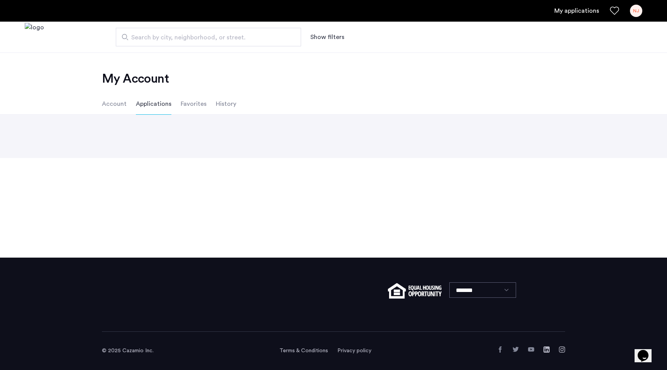
click at [128, 112] on ul "Account Applications Favorites History" at bounding box center [333, 104] width 486 height 22
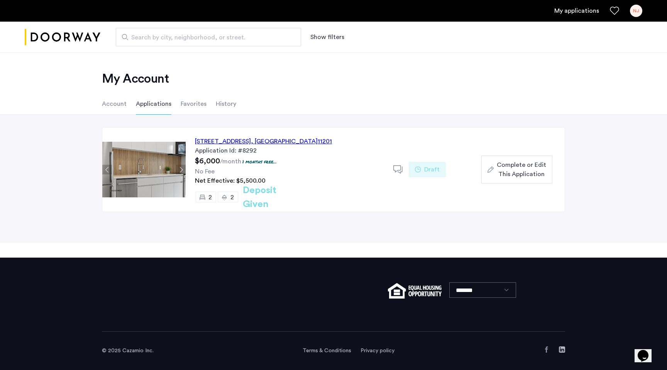
click at [237, 139] on div "127 Concord Street, Unit 8G, Brooklyn , NY 11201" at bounding box center [263, 141] width 137 height 9
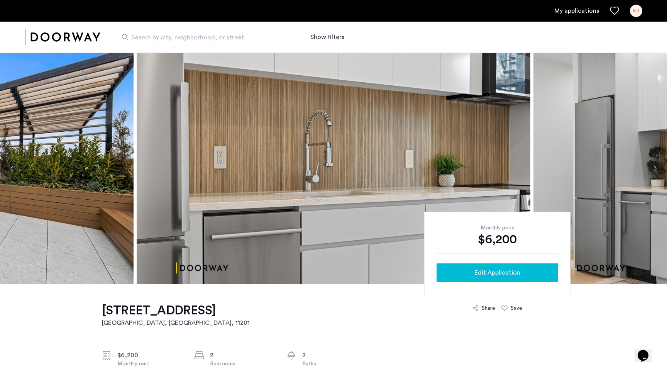
click at [484, 269] on span "Edit Application" at bounding box center [497, 272] width 46 height 9
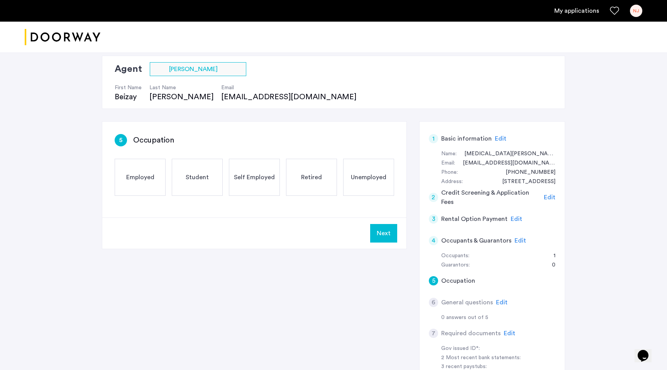
scroll to position [71, 0]
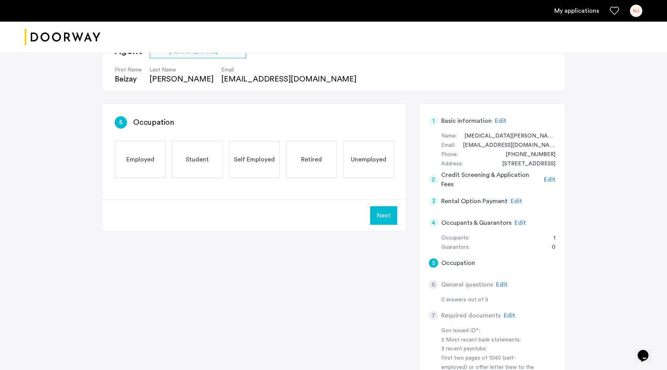
click at [149, 166] on div "Employed" at bounding box center [140, 159] width 51 height 37
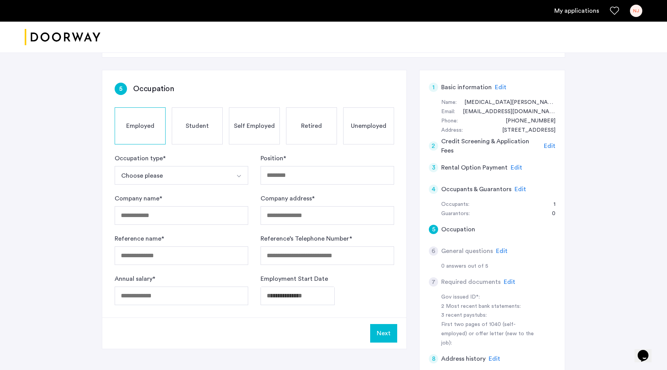
scroll to position [106, 0]
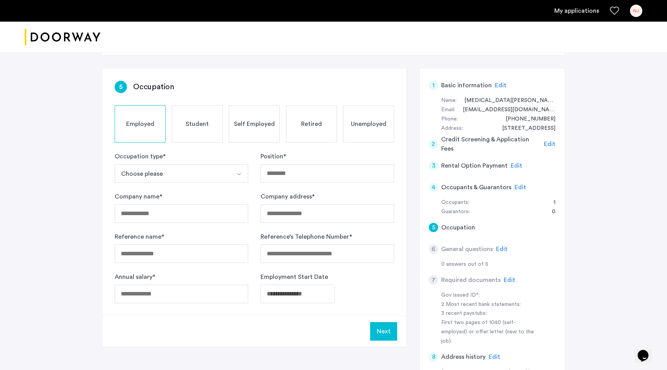
click at [150, 173] on button "Choose please" at bounding box center [172, 173] width 115 height 19
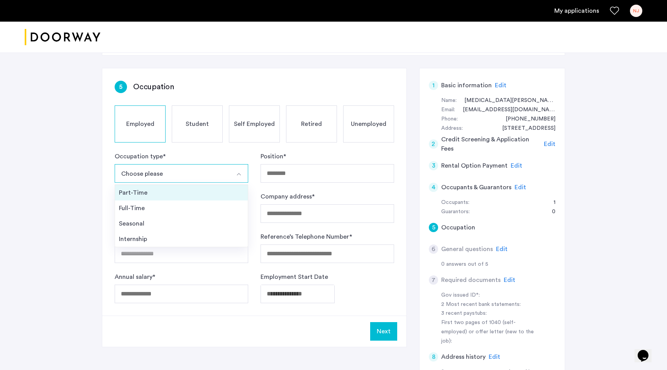
click at [147, 189] on div "Part-Time" at bounding box center [181, 192] width 125 height 9
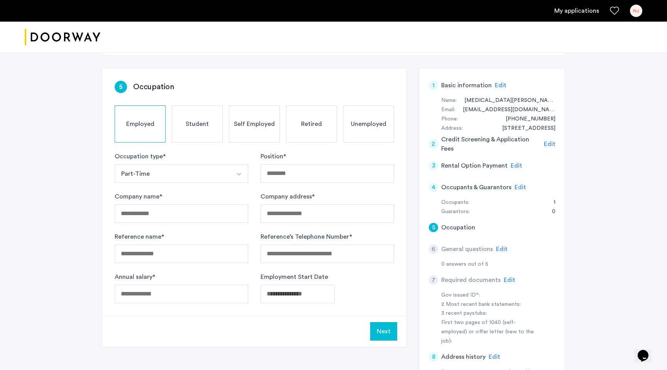
click at [146, 179] on button "Part-Time" at bounding box center [172, 173] width 115 height 19
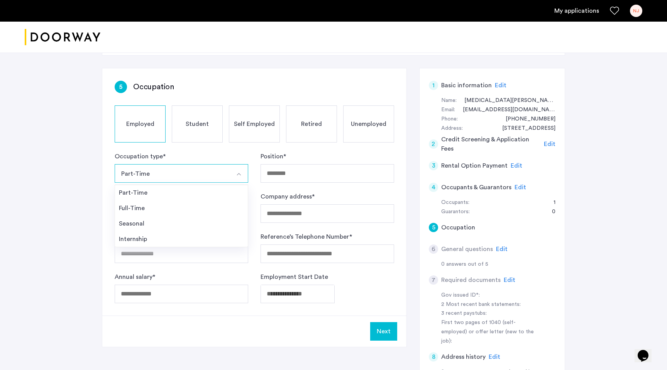
click at [145, 208] on div "Full-Time" at bounding box center [181, 207] width 125 height 9
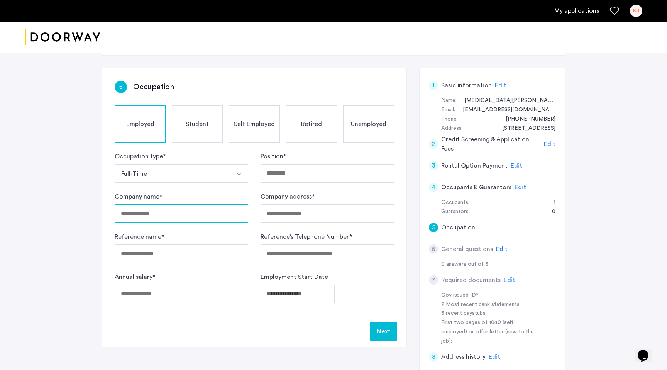
click at [146, 218] on input "Company name *" at bounding box center [182, 213] width 134 height 19
type input "******"
click at [145, 256] on input "Reference name *" at bounding box center [182, 253] width 134 height 19
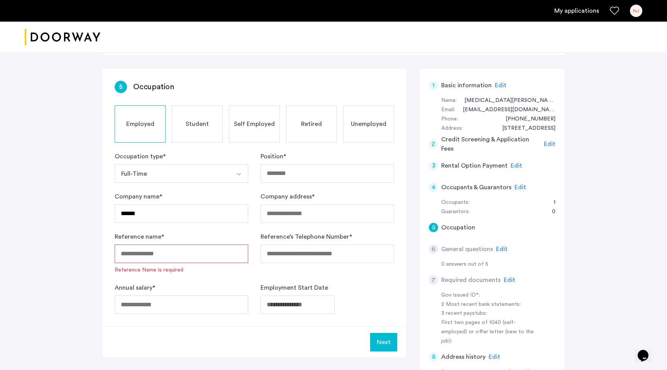
click at [134, 257] on input "Reference name *" at bounding box center [182, 253] width 134 height 19
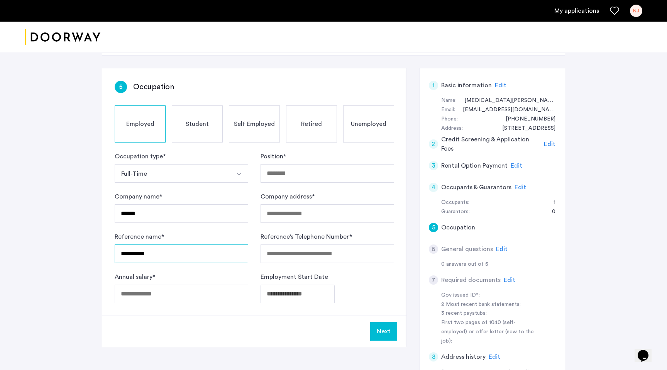
type input "**********"
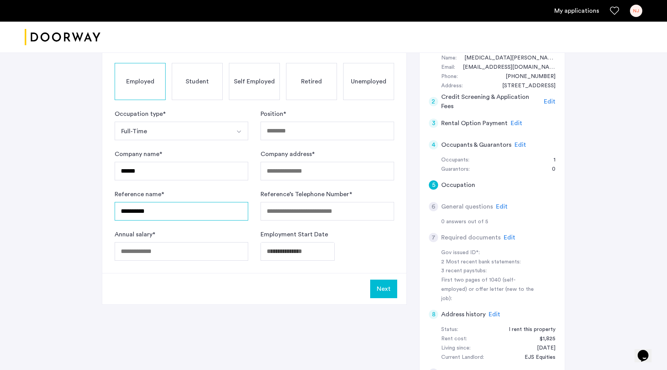
scroll to position [150, 0]
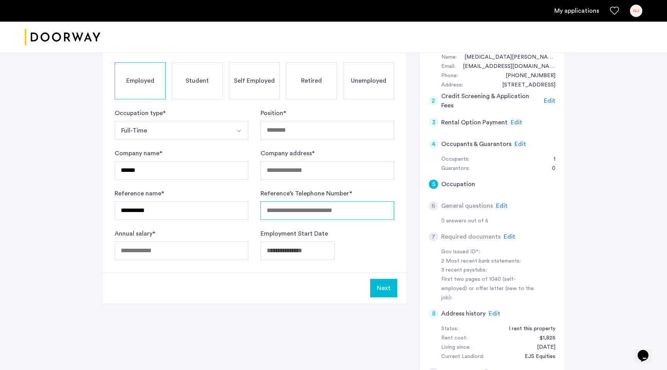
click at [290, 202] on input "Reference’s Telephone Number *" at bounding box center [327, 210] width 134 height 19
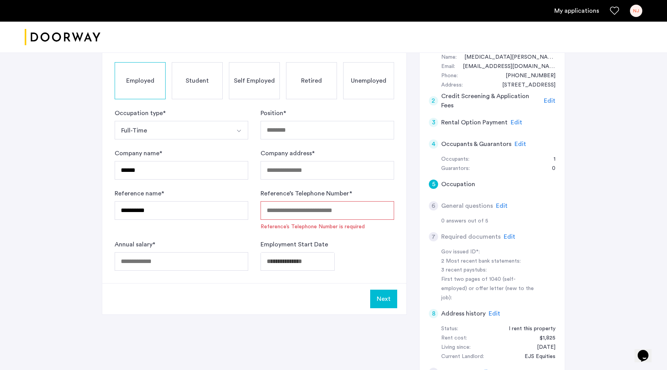
click at [307, 213] on input "Reference’s Telephone Number *" at bounding box center [327, 210] width 134 height 19
